Goal: Information Seeking & Learning: Find specific page/section

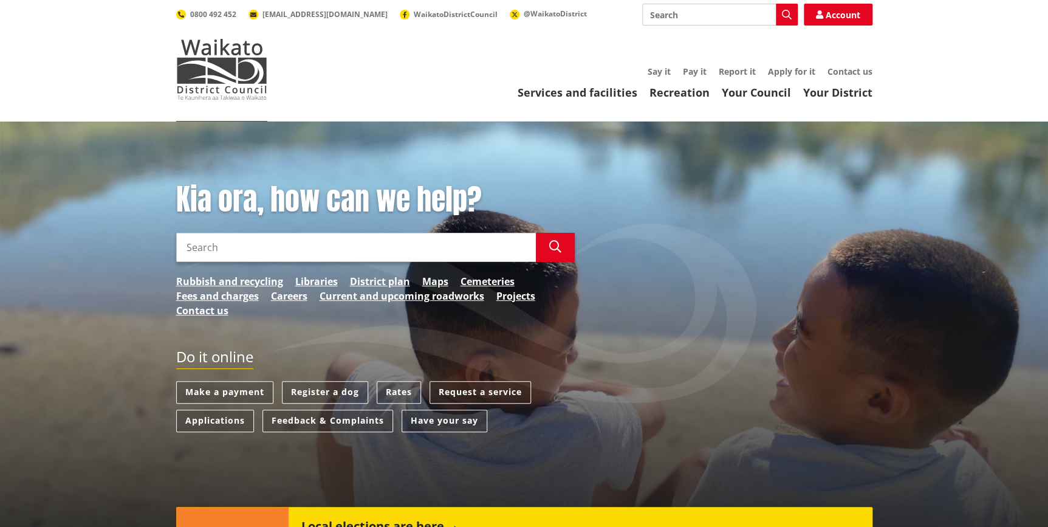
click at [652, 303] on div "Kia ora, how can we help? Search Search Rubbish and recycling Libraries Distric…" at bounding box center [524, 256] width 715 height 148
click at [652, 13] on input "Search" at bounding box center [720, 15] width 156 height 22
type input "[PERSON_NAME]"
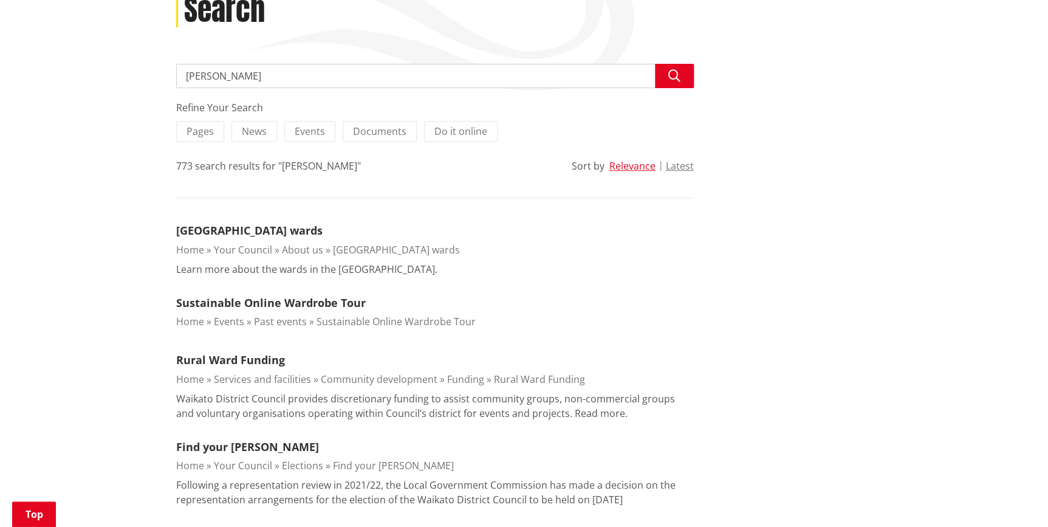
scroll to position [221, 0]
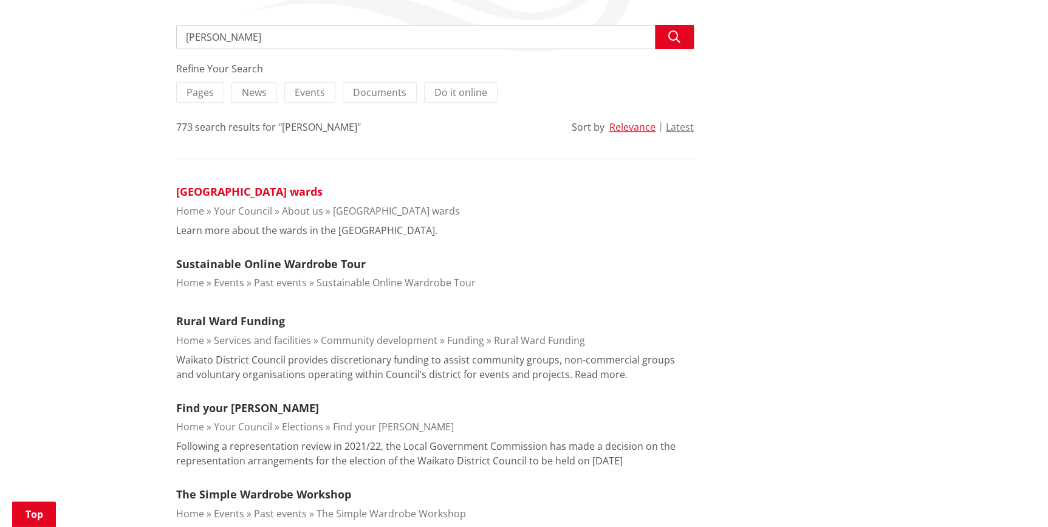
click at [281, 194] on link "[GEOGRAPHIC_DATA] wards" at bounding box center [249, 191] width 146 height 15
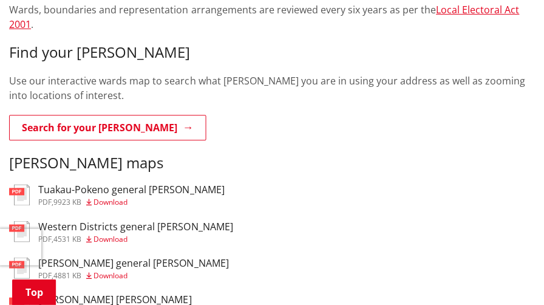
scroll to position [341, 0]
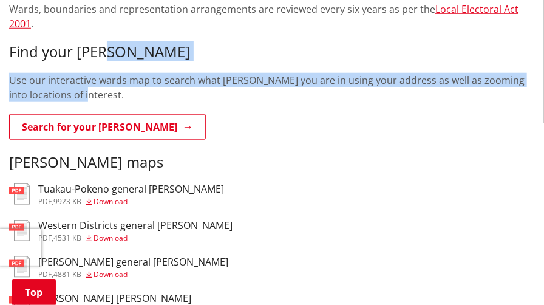
drag, startPoint x: 451, startPoint y: 39, endPoint x: 436, endPoint y: 84, distance: 46.9
click at [436, 84] on div "Waikato District Council has eight general wards and two Maaori wards, with 13 …" at bounding box center [272, 10] width 526 height 264
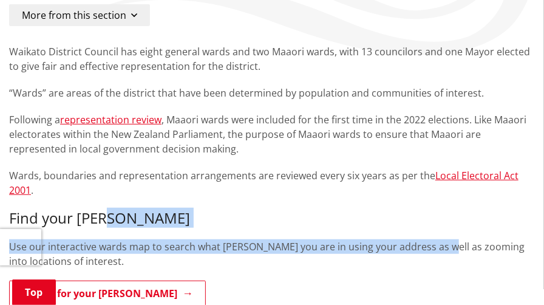
scroll to position [102, 0]
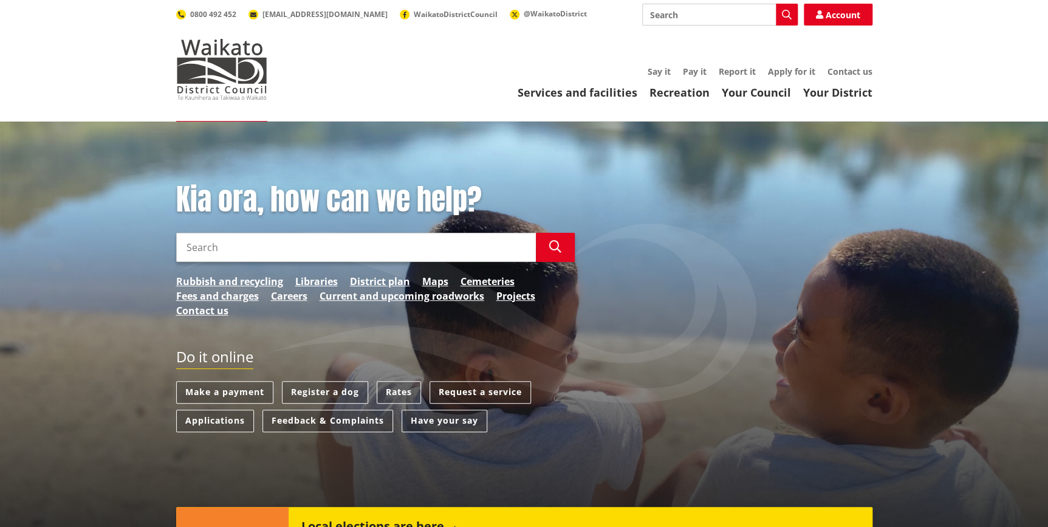
click at [727, 11] on input "Search" at bounding box center [720, 15] width 156 height 22
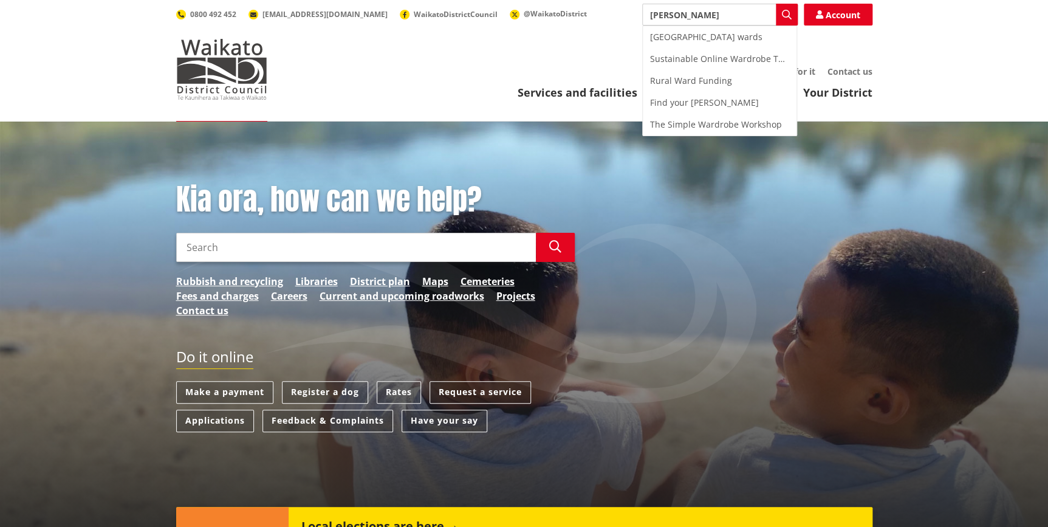
type input "ward"
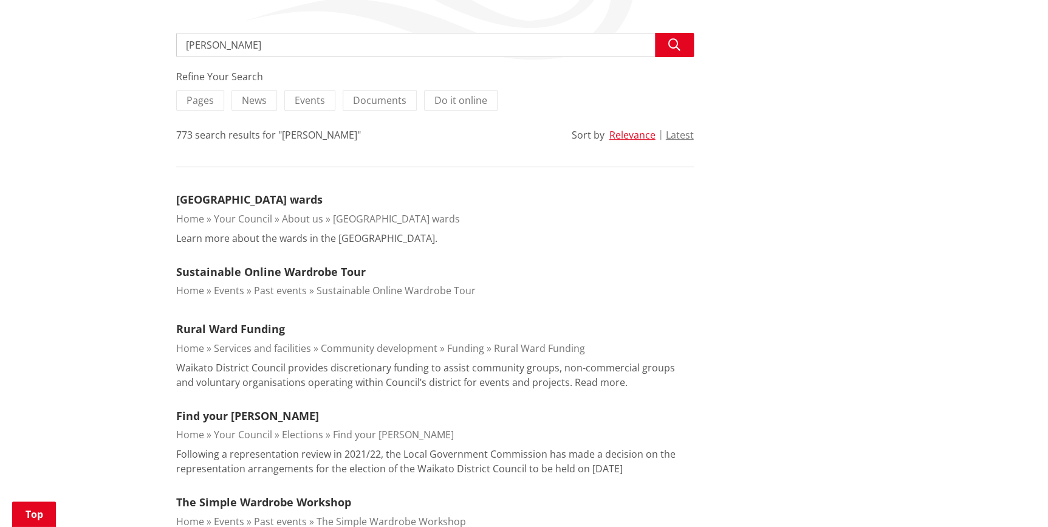
scroll to position [221, 0]
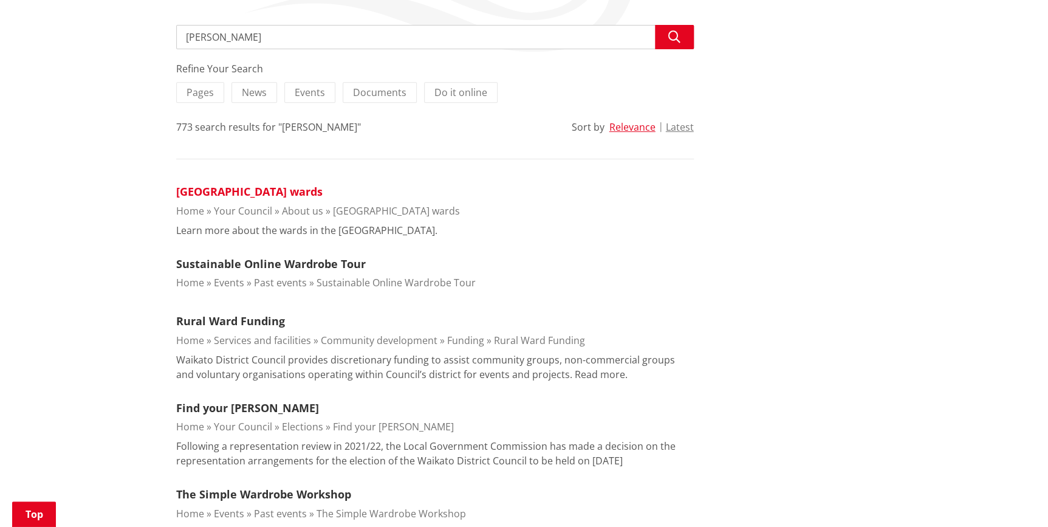
click at [273, 193] on link "[GEOGRAPHIC_DATA] wards" at bounding box center [249, 191] width 146 height 15
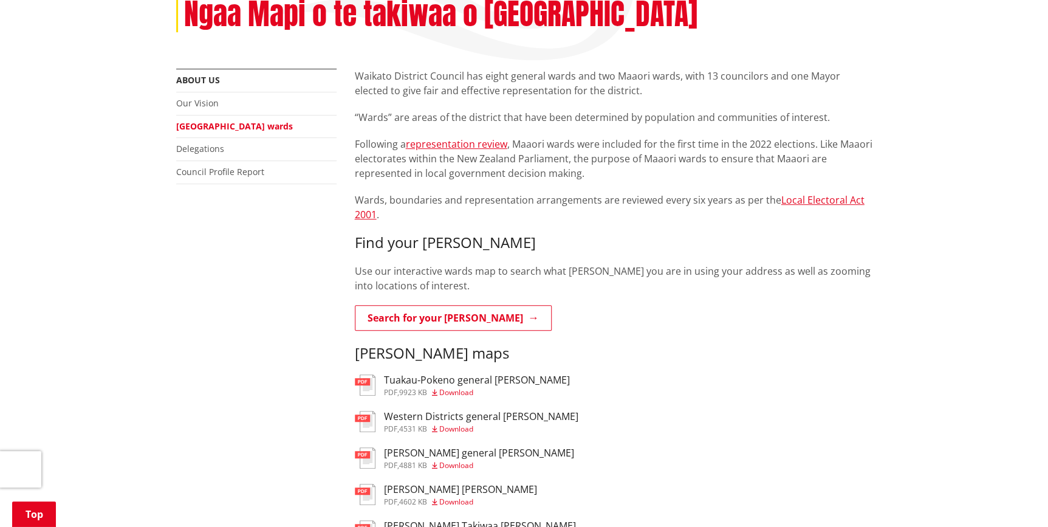
scroll to position [221, 0]
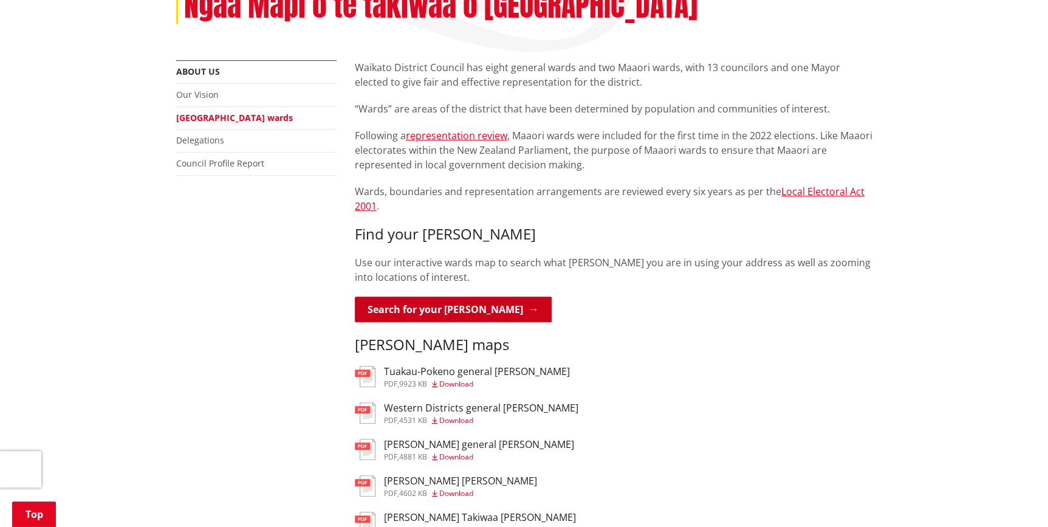
click at [448, 297] on link "Search for your ward" at bounding box center [453, 310] width 197 height 26
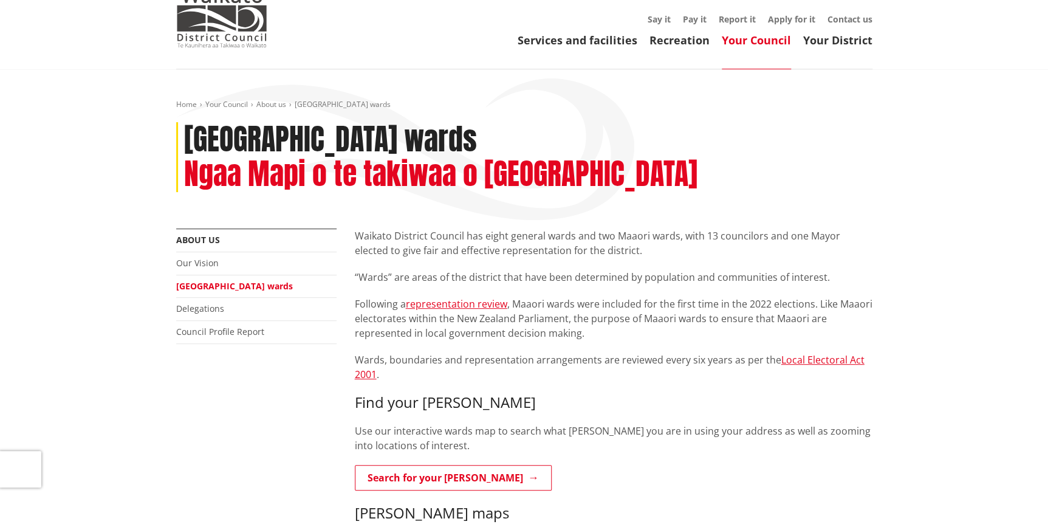
scroll to position [55, 0]
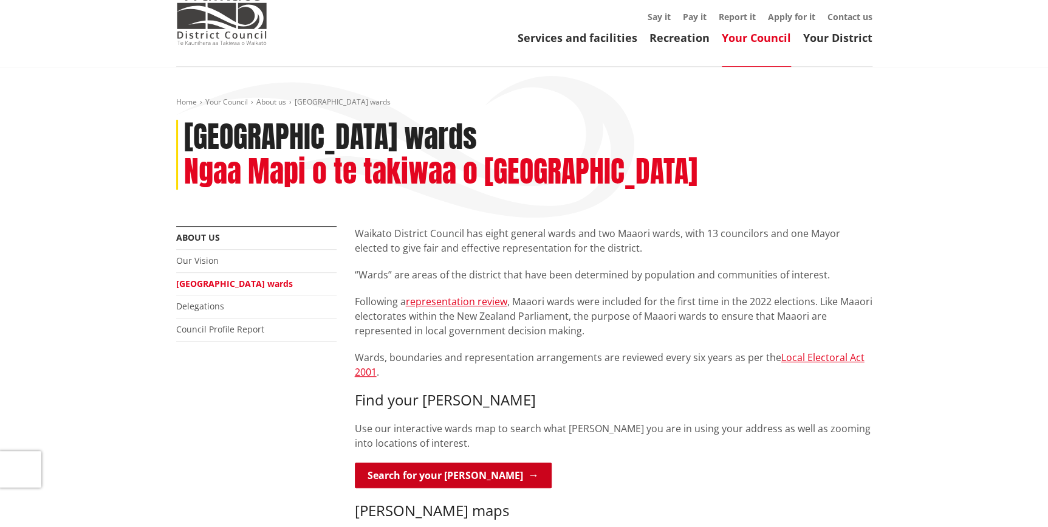
click at [440, 462] on link "Search for your [PERSON_NAME]" at bounding box center [453, 475] width 197 height 26
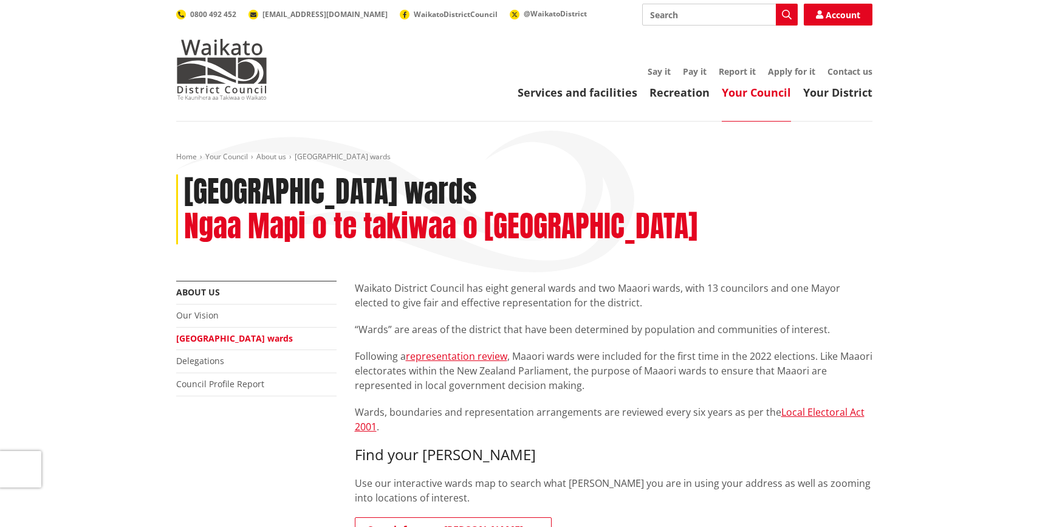
scroll to position [55, 0]
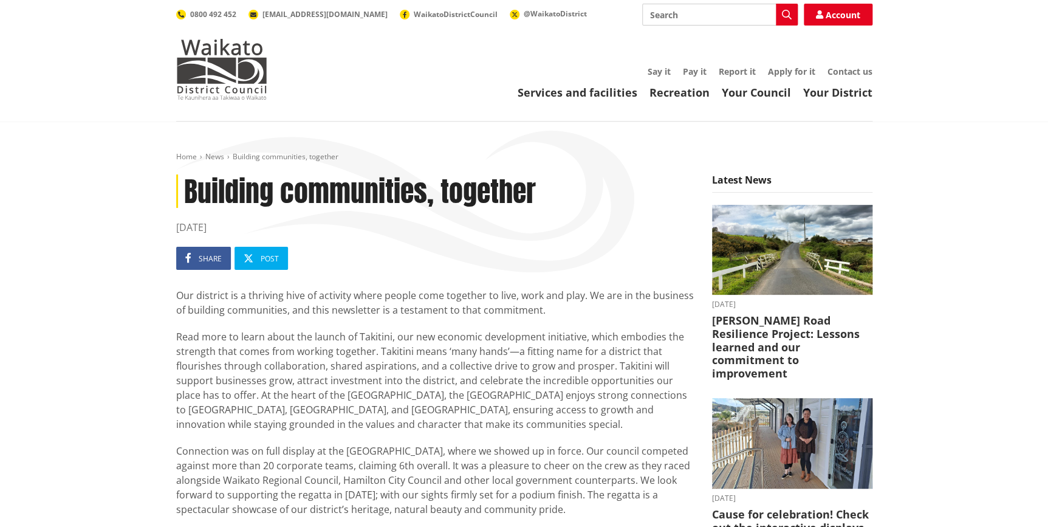
click at [711, 19] on input "Search" at bounding box center [720, 15] width 156 height 22
type input "takatini"
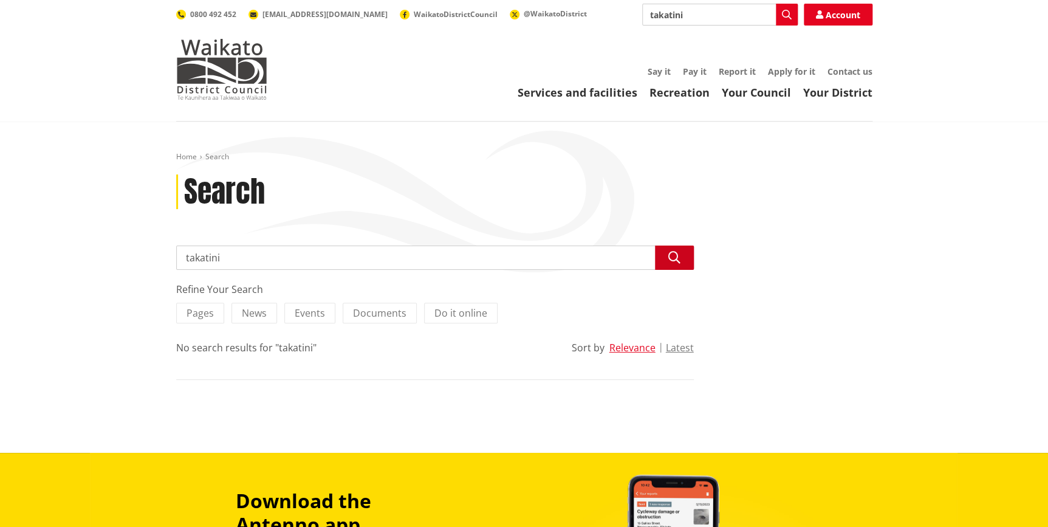
click at [681, 267] on button "Search" at bounding box center [674, 257] width 39 height 24
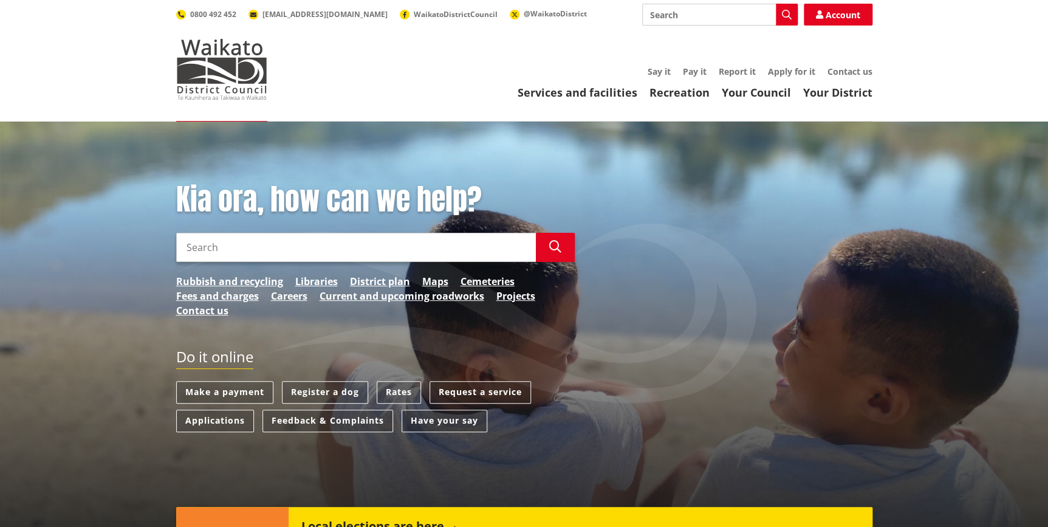
click at [324, 242] on input "Search" at bounding box center [356, 247] width 360 height 29
drag, startPoint x: 252, startPoint y: 248, endPoint x: 328, endPoint y: 254, distance: 76.2
click at [174, 245] on div "Kia ora, how can we help? Search open waikato Search Rubbish and recycling Libr…" at bounding box center [375, 256] width 417 height 148
type input "tr"
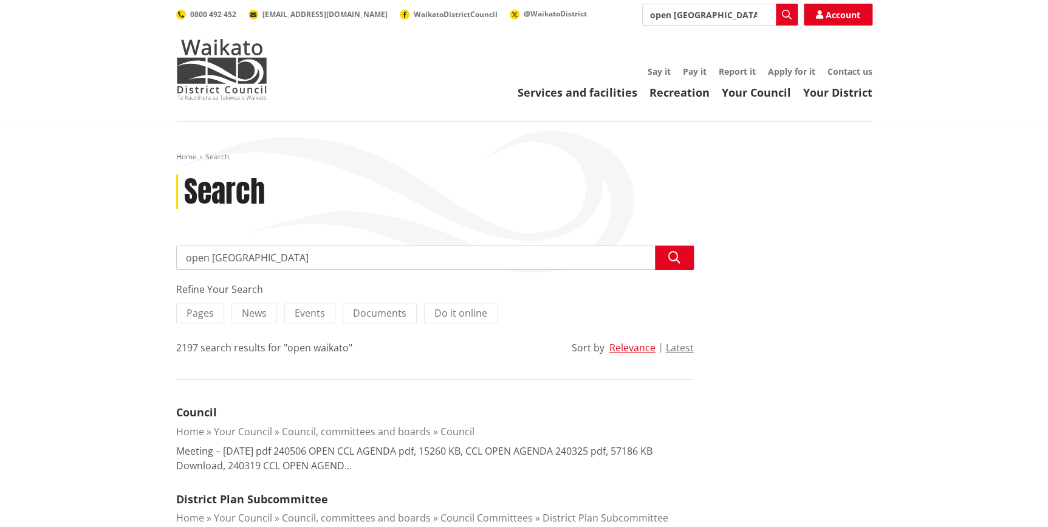
drag, startPoint x: 335, startPoint y: 260, endPoint x: 155, endPoint y: 260, distance: 180.5
type input "trail strategy"
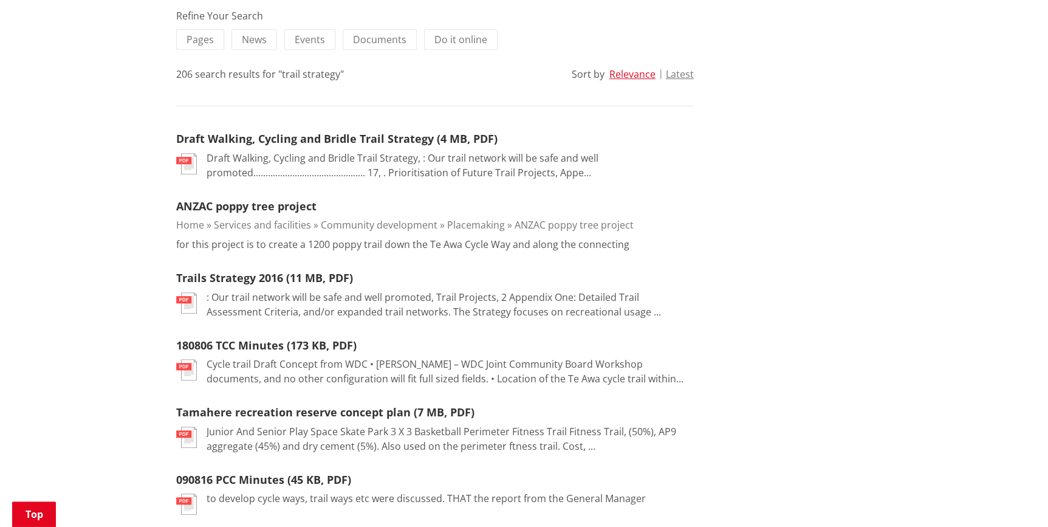
scroll to position [276, 0]
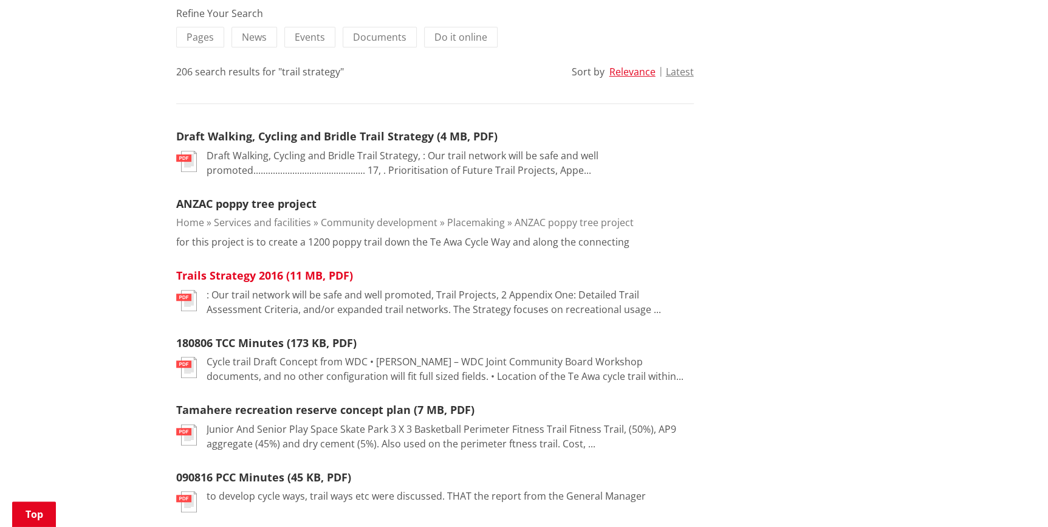
click at [312, 275] on link "Trails Strategy 2016 (11 MB, PDF)" at bounding box center [264, 275] width 177 height 15
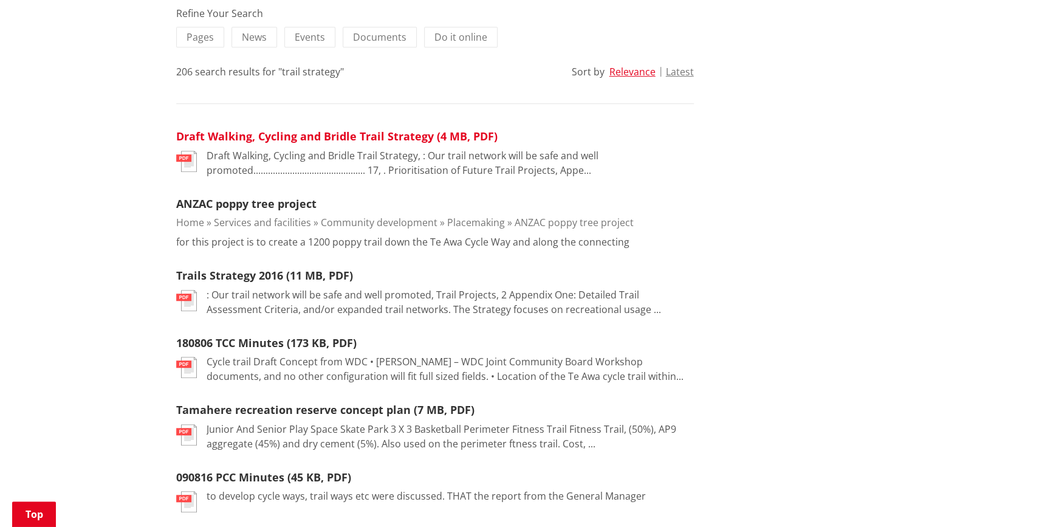
click at [362, 136] on link "Draft Walking, Cycling and Bridle Trail Strategy (4 MB, PDF)" at bounding box center [336, 136] width 321 height 15
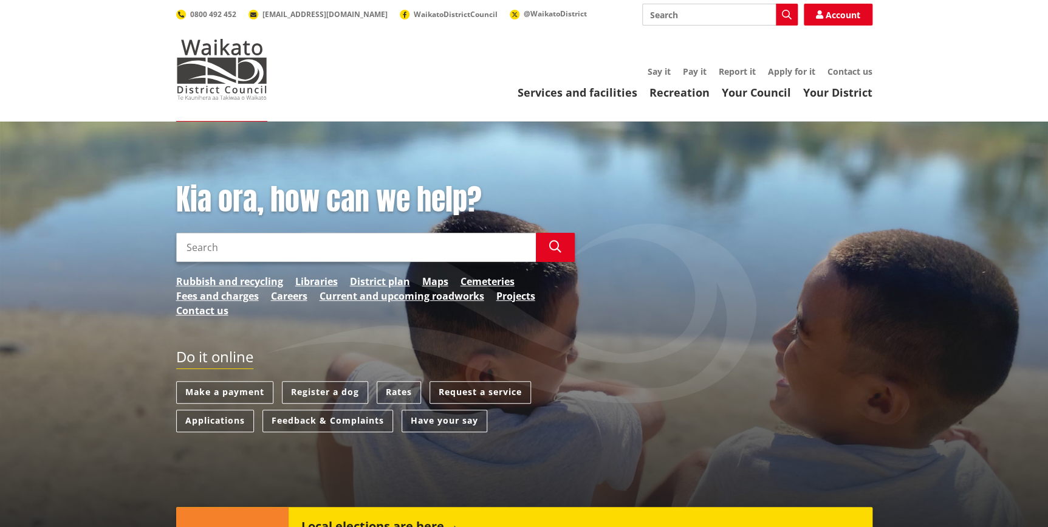
click at [338, 249] on input "Search" at bounding box center [356, 247] width 360 height 29
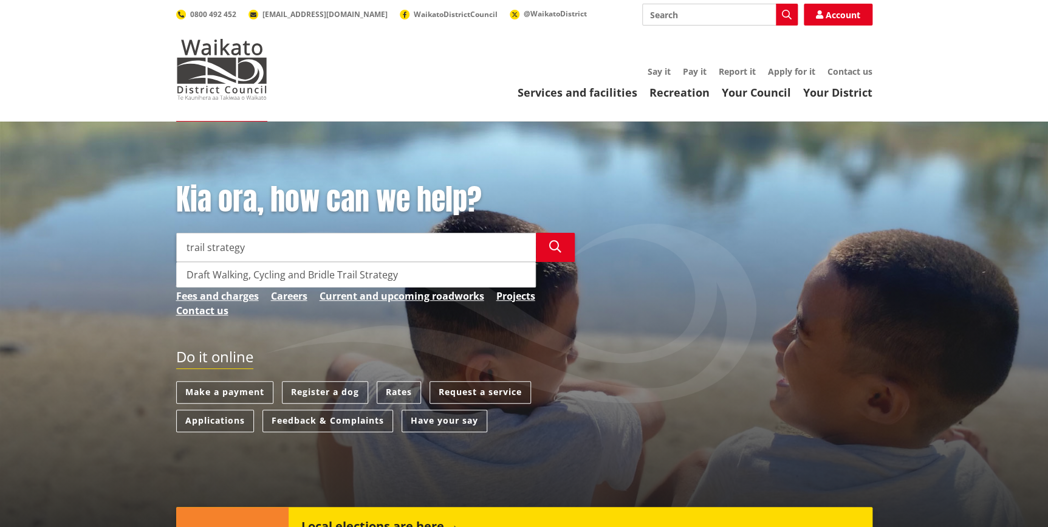
type input "trail strategy"
